Goal: Transaction & Acquisition: Purchase product/service

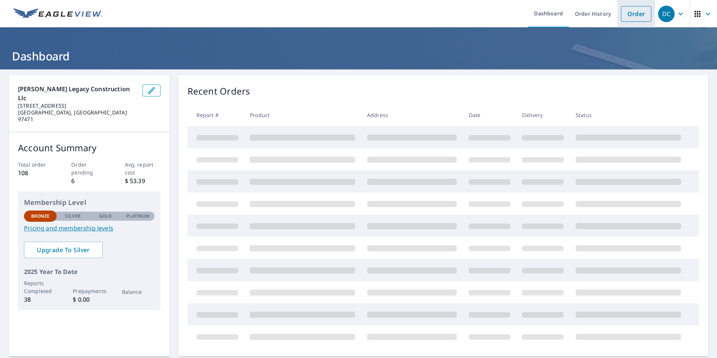
click at [628, 18] on link "Order" at bounding box center [636, 14] width 30 height 16
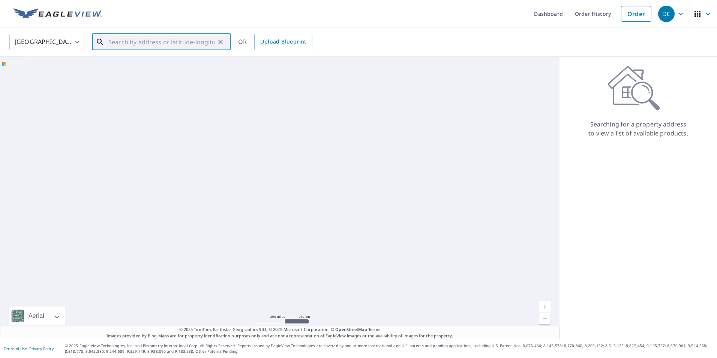
click at [161, 39] on input "text" at bounding box center [161, 42] width 107 height 21
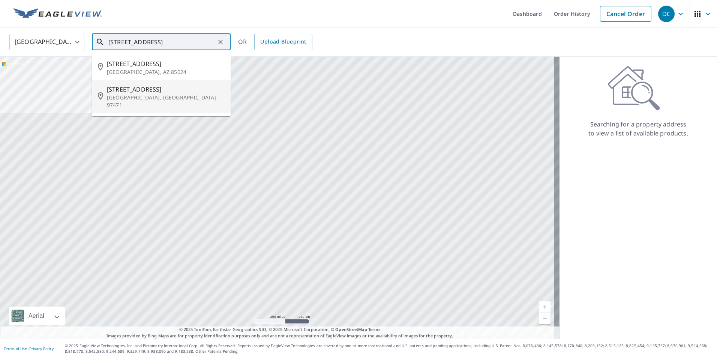
click at [147, 86] on span "[STREET_ADDRESS]" at bounding box center [166, 89] width 118 height 9
type input "[STREET_ADDRESS][PERSON_NAME]"
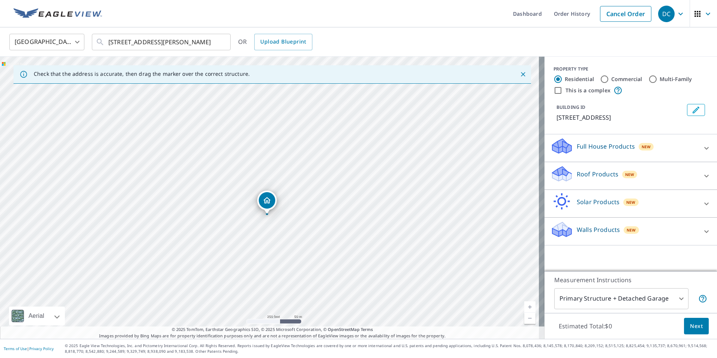
click at [588, 170] on p "Roof Products" at bounding box center [598, 174] width 42 height 9
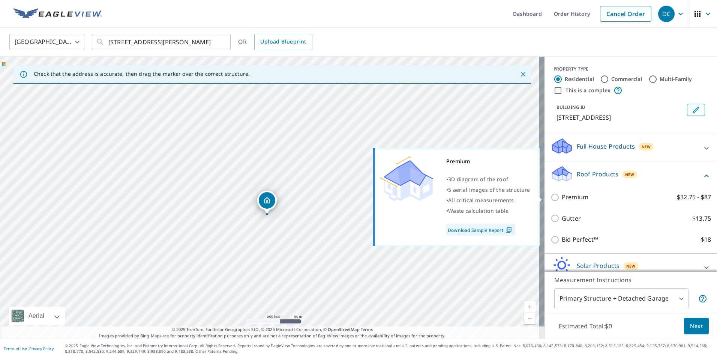
click at [551, 197] on input "Premium $32.75 - $87" at bounding box center [556, 197] width 11 height 9
checkbox input "true"
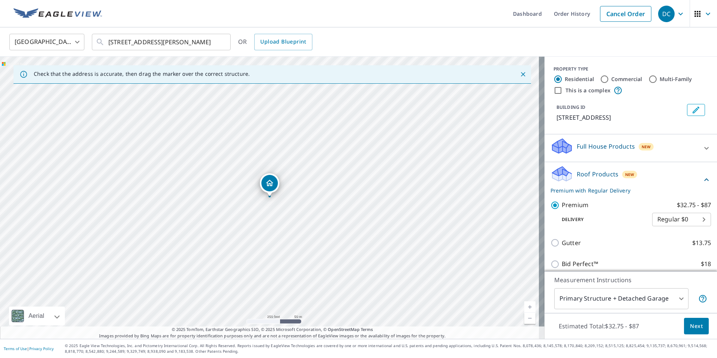
click at [690, 324] on span "Next" at bounding box center [696, 325] width 13 height 9
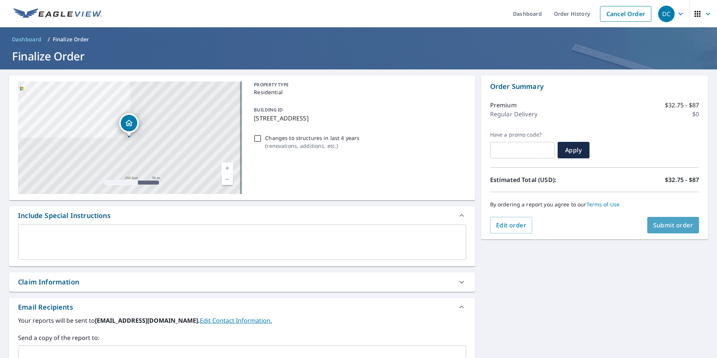
click at [658, 227] on span "Submit order" at bounding box center [673, 225] width 40 height 8
